Goal: Task Accomplishment & Management: Use online tool/utility

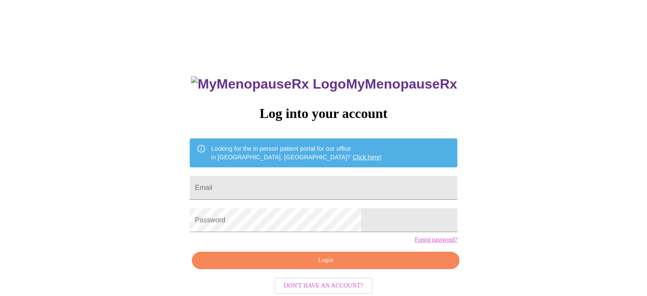
type input "[EMAIL_ADDRESS][DOMAIN_NAME]"
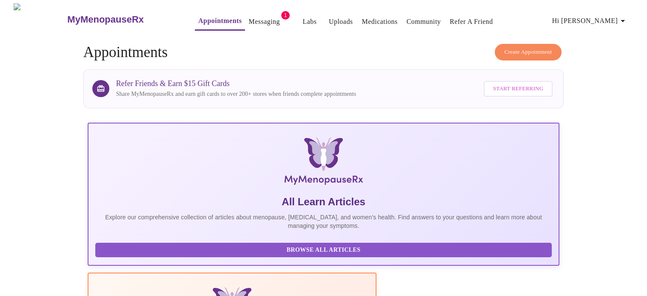
click at [248, 21] on link "Messaging" at bounding box center [263, 22] width 31 height 12
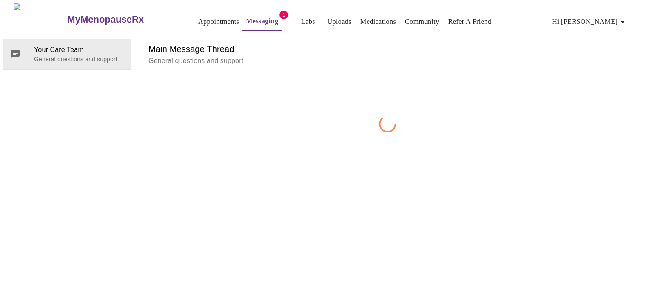
scroll to position [32, 0]
click at [208, 42] on h6 "Main Message Thread" at bounding box center [387, 49] width 478 height 14
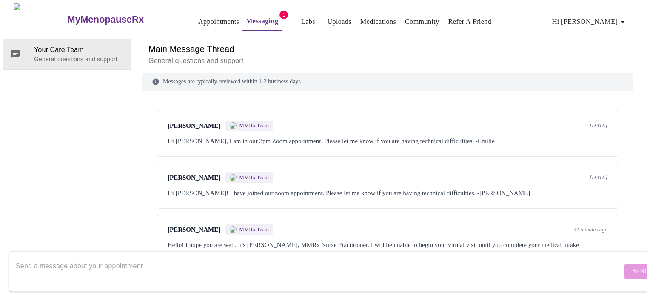
scroll to position [0, 0]
click at [198, 16] on link "Appointments" at bounding box center [218, 22] width 41 height 12
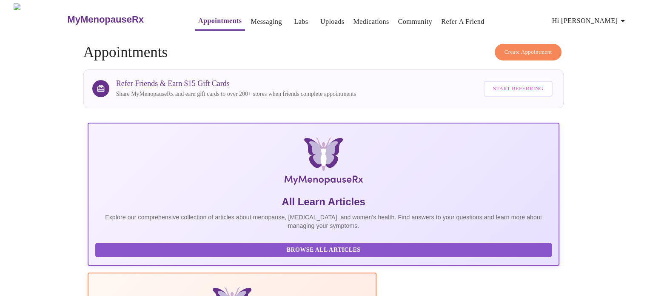
scroll to position [255, 0]
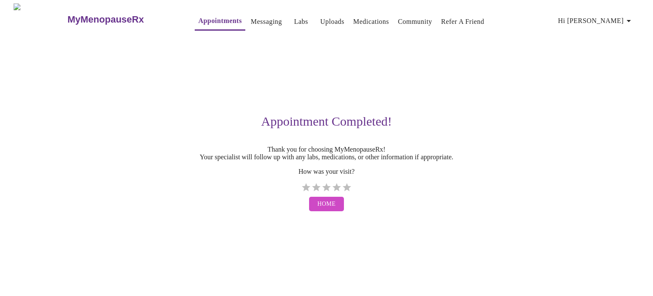
click at [596, 66] on div "Appointment Completed! Thank you for choosing MyMenopauseRx! Your specialist wi…" at bounding box center [326, 125] width 545 height 180
